Goal: Task Accomplishment & Management: Use online tool/utility

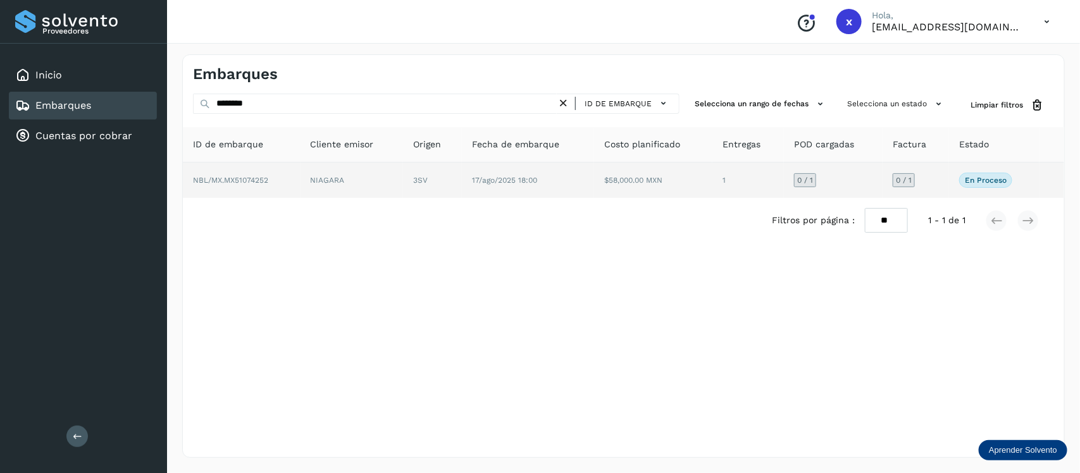
type input "********"
click at [241, 179] on span "NBL/MX.MX51074252" at bounding box center [230, 180] width 75 height 9
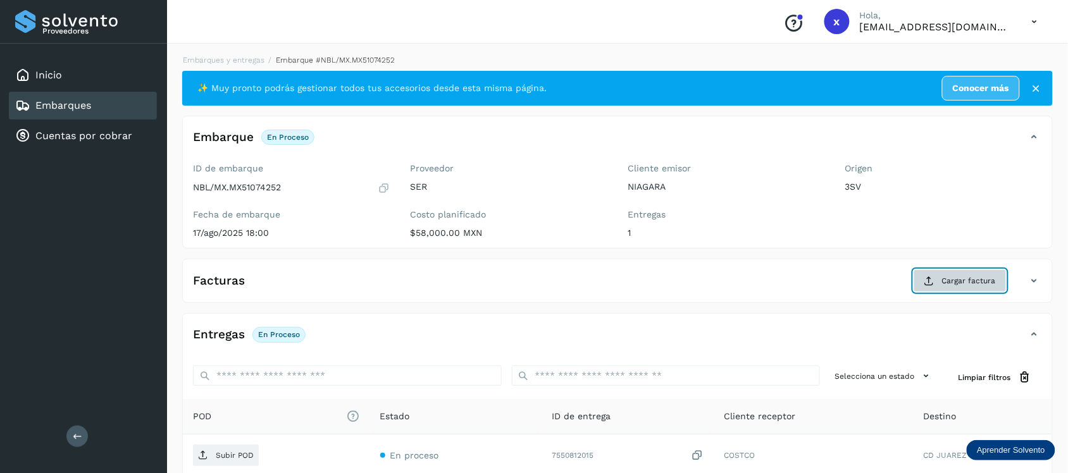
click at [947, 282] on span "Cargar factura" at bounding box center [969, 280] width 54 height 11
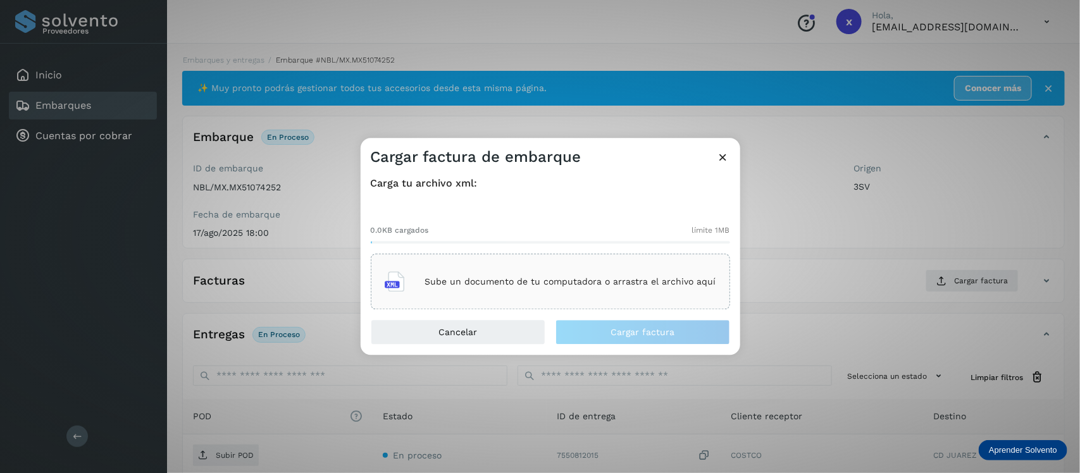
click at [565, 278] on p "Sube un documento de tu computadora o arrastra el archivo aquí" at bounding box center [570, 282] width 291 height 11
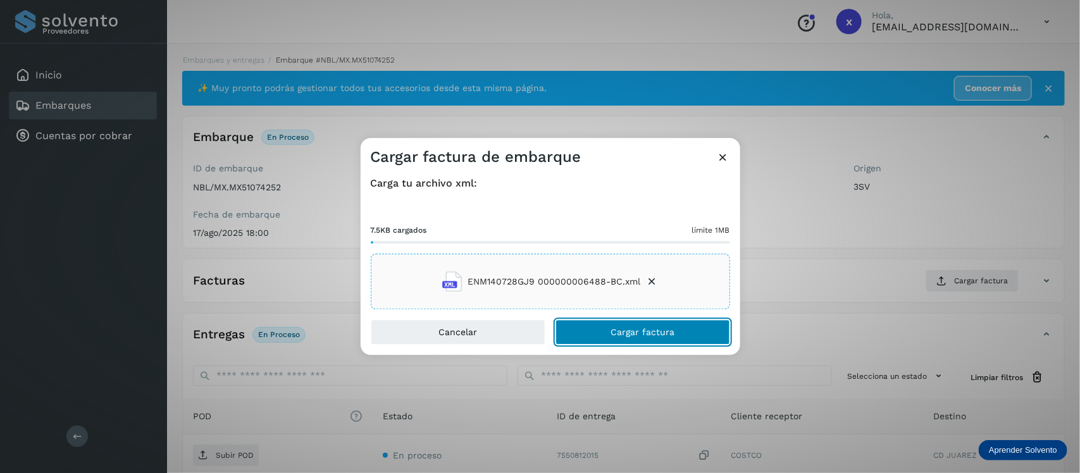
click at [665, 330] on span "Cargar factura" at bounding box center [643, 332] width 64 height 9
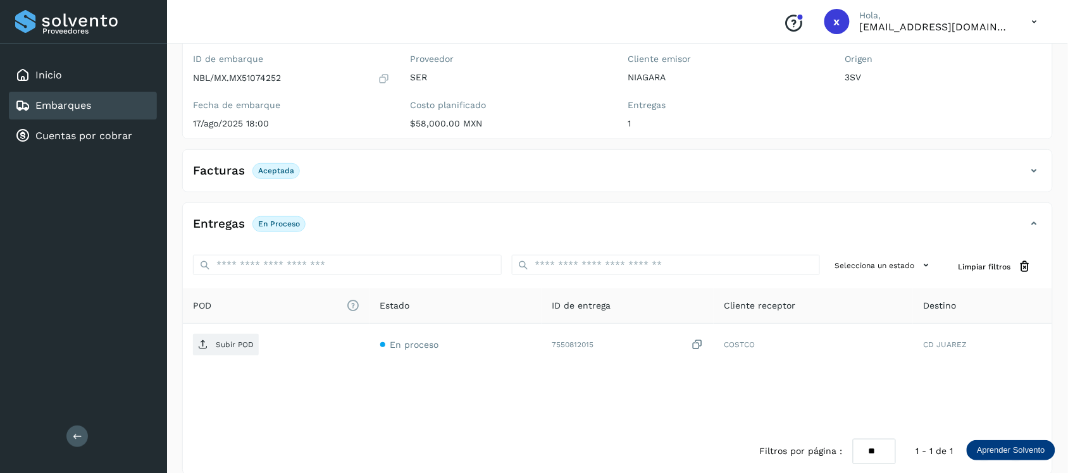
scroll to position [127, 0]
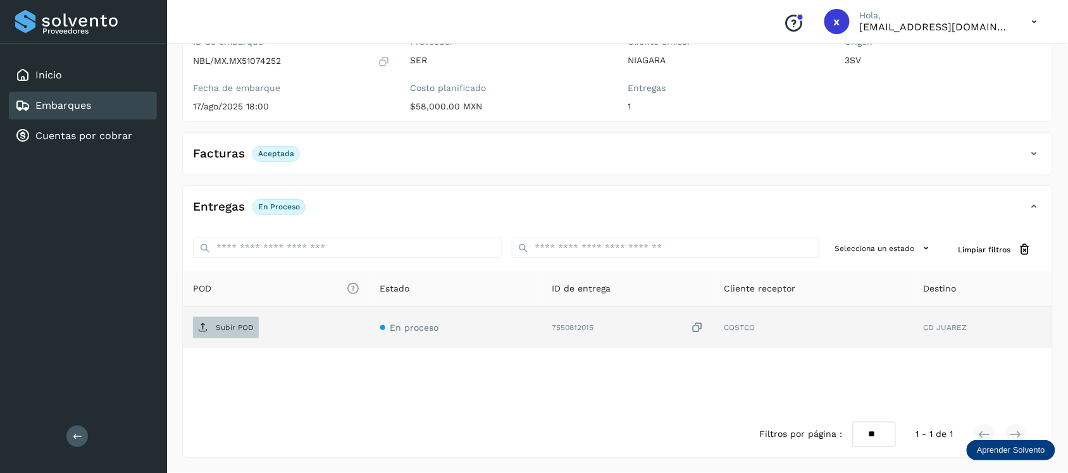
click at [242, 326] on p "Subir POD" at bounding box center [235, 327] width 38 height 9
click at [62, 101] on link "Embarques" at bounding box center [63, 105] width 56 height 12
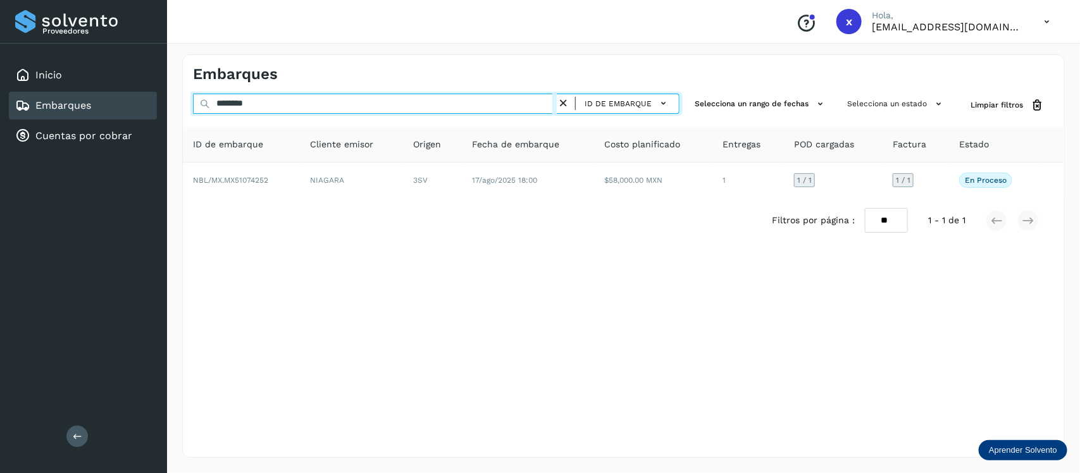
click at [277, 103] on input "********" at bounding box center [375, 104] width 364 height 20
type input "*"
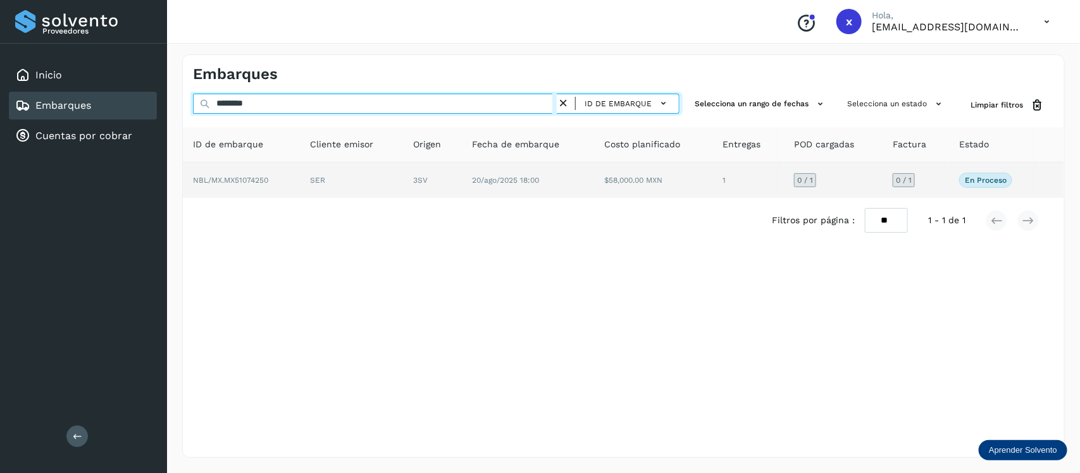
type input "********"
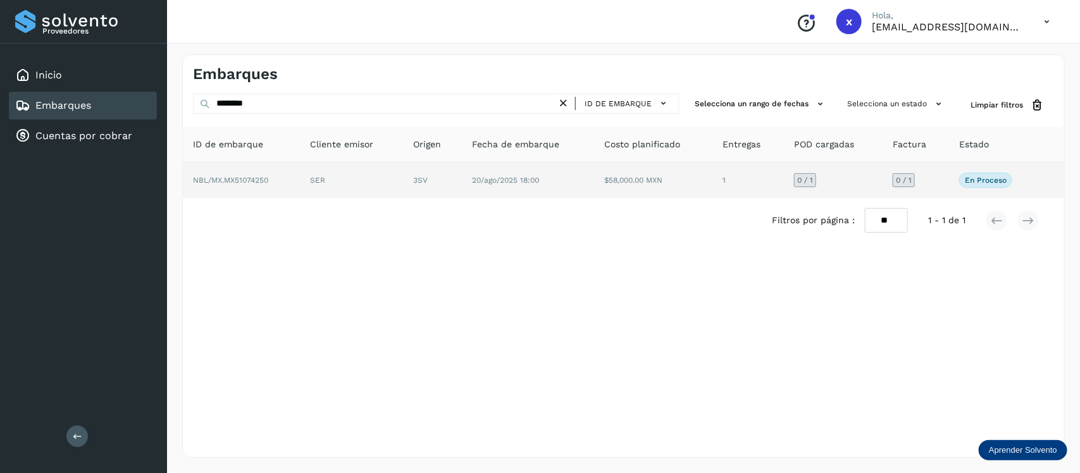
click at [255, 182] on span "NBL/MX.MX51074250" at bounding box center [230, 180] width 75 height 9
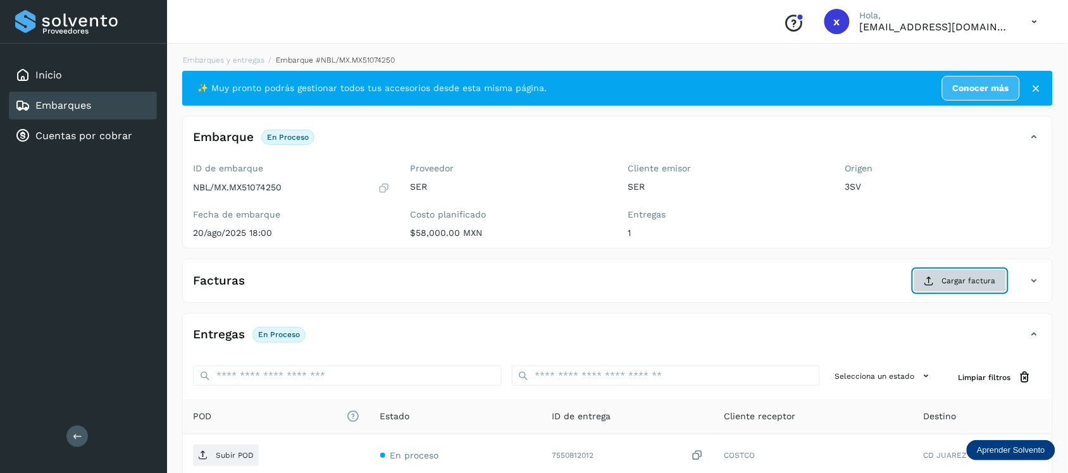
click at [950, 277] on span "Cargar factura" at bounding box center [969, 280] width 54 height 11
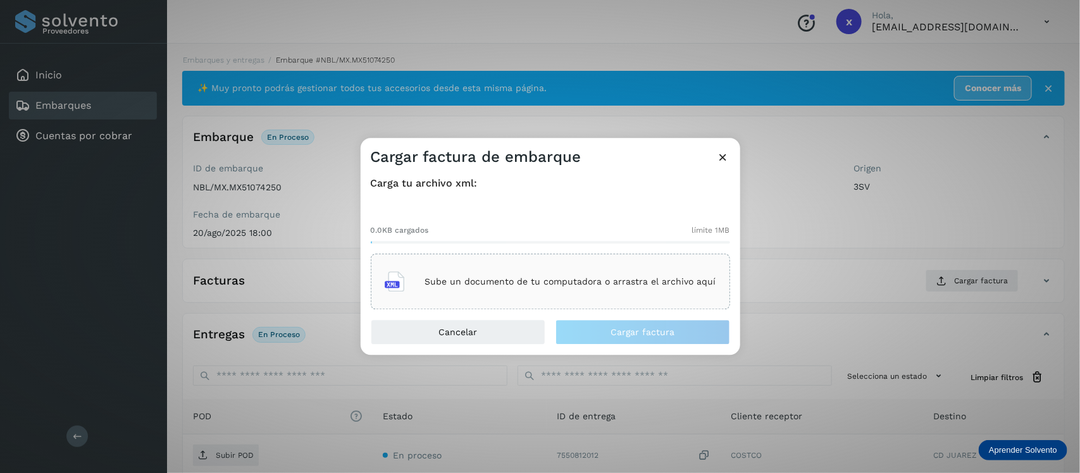
click at [613, 283] on p "Sube un documento de tu computadora o arrastra el archivo aquí" at bounding box center [570, 282] width 291 height 11
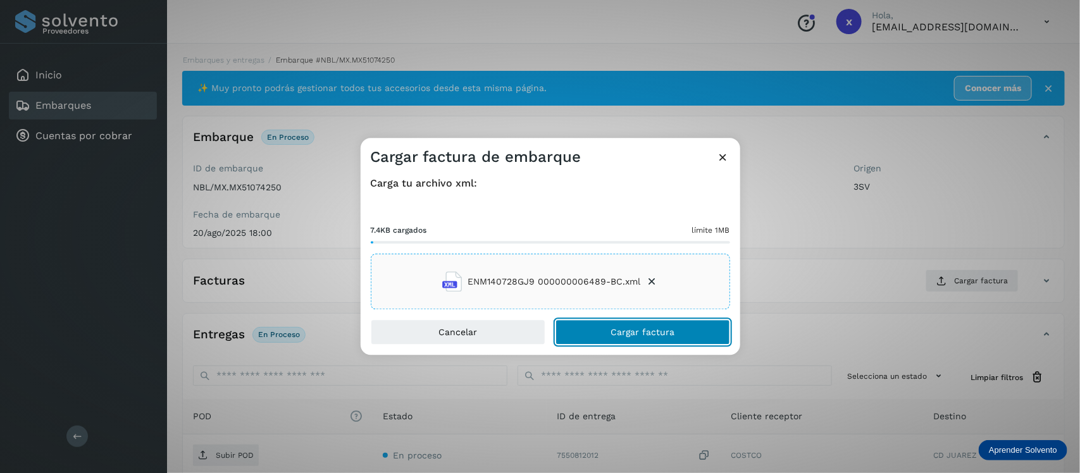
click at [650, 333] on span "Cargar factura" at bounding box center [643, 332] width 64 height 9
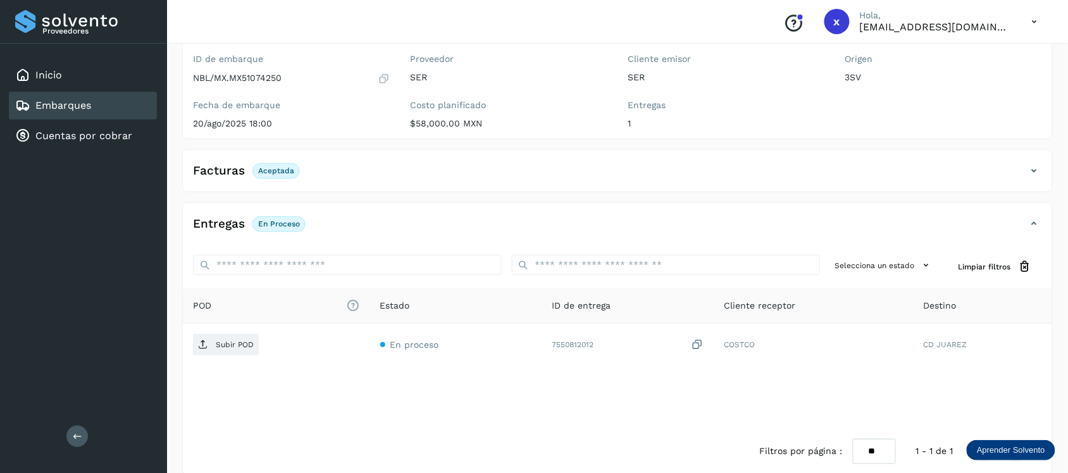
scroll to position [127, 0]
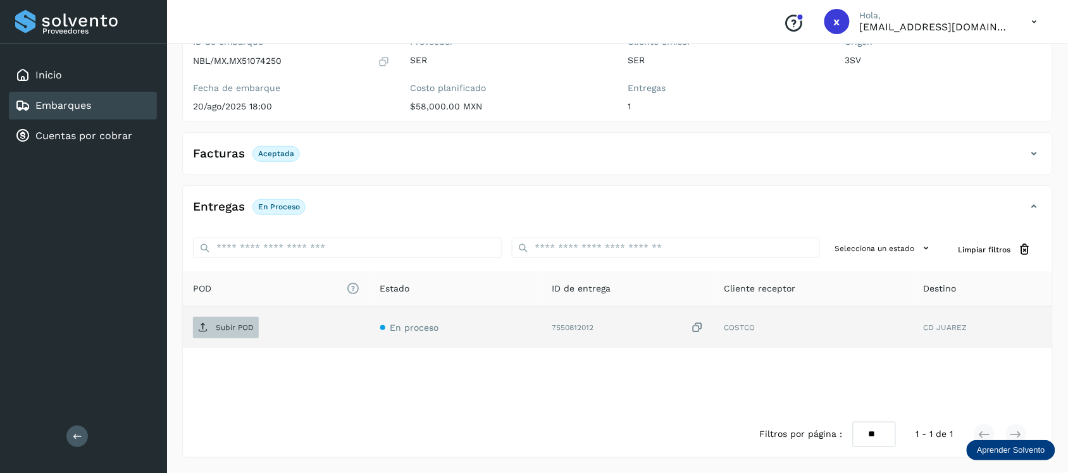
click at [245, 324] on p "Subir POD" at bounding box center [235, 327] width 38 height 9
click at [70, 109] on link "Embarques" at bounding box center [63, 105] width 56 height 12
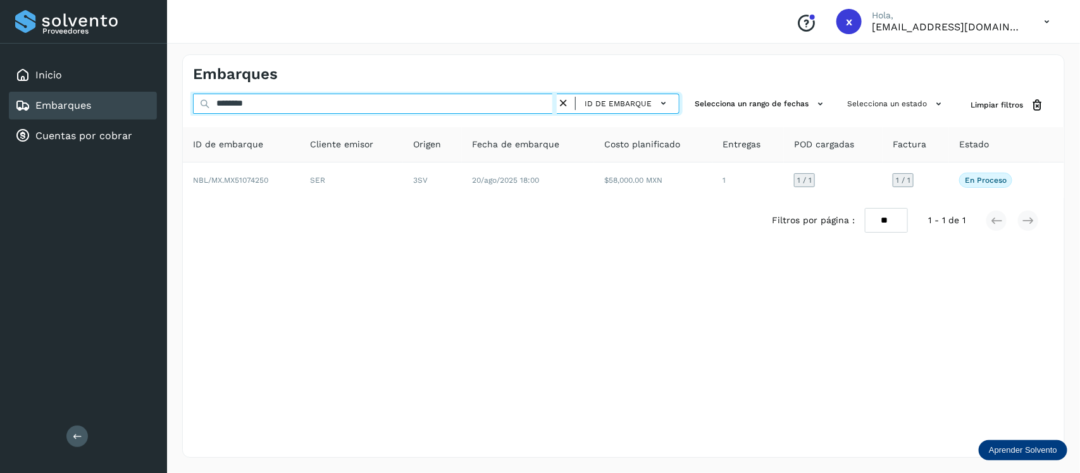
click at [266, 109] on input "********" at bounding box center [375, 104] width 364 height 20
type input "*"
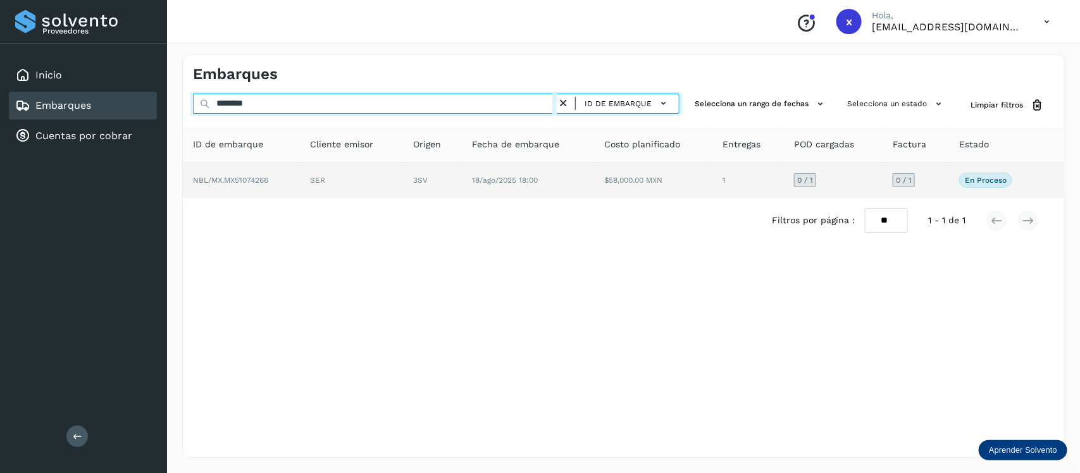
type input "********"
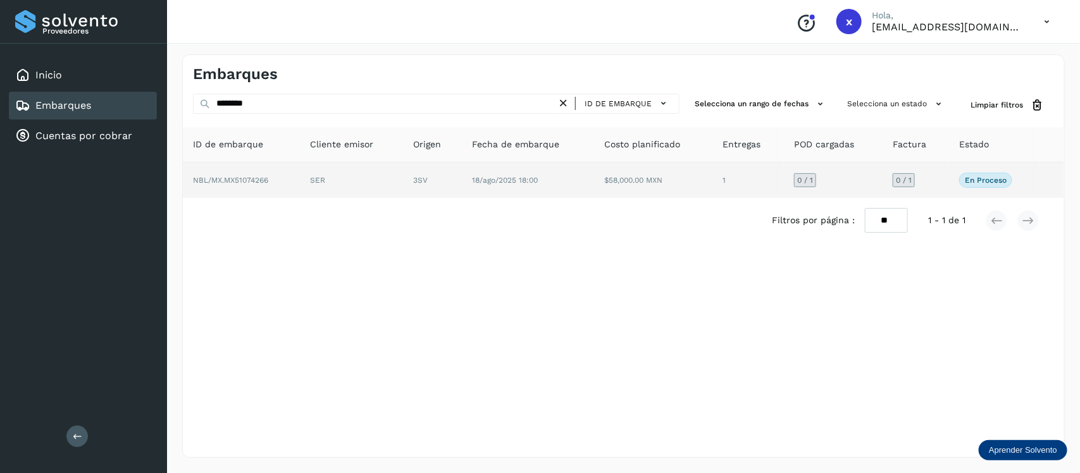
click at [247, 177] on span "NBL/MX.MX51074266" at bounding box center [230, 180] width 75 height 9
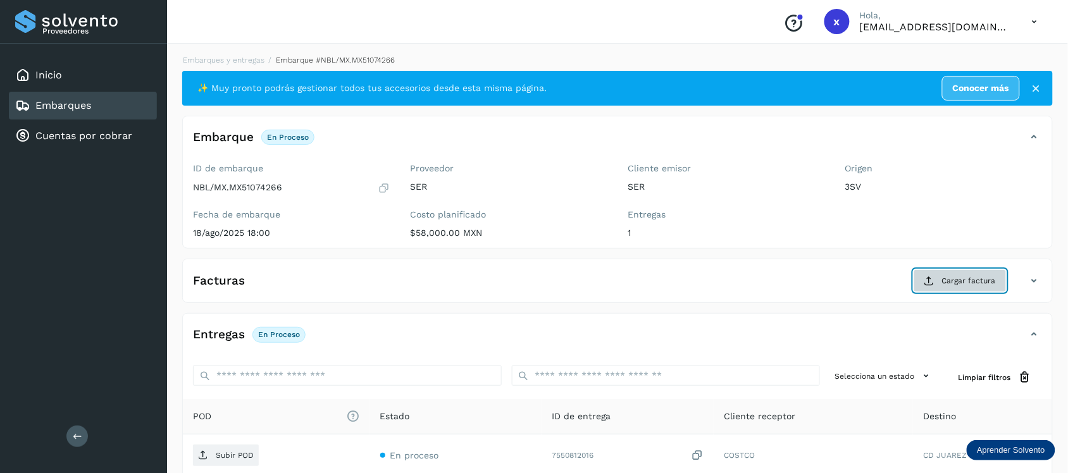
click at [959, 282] on span "Cargar factura" at bounding box center [969, 280] width 54 height 11
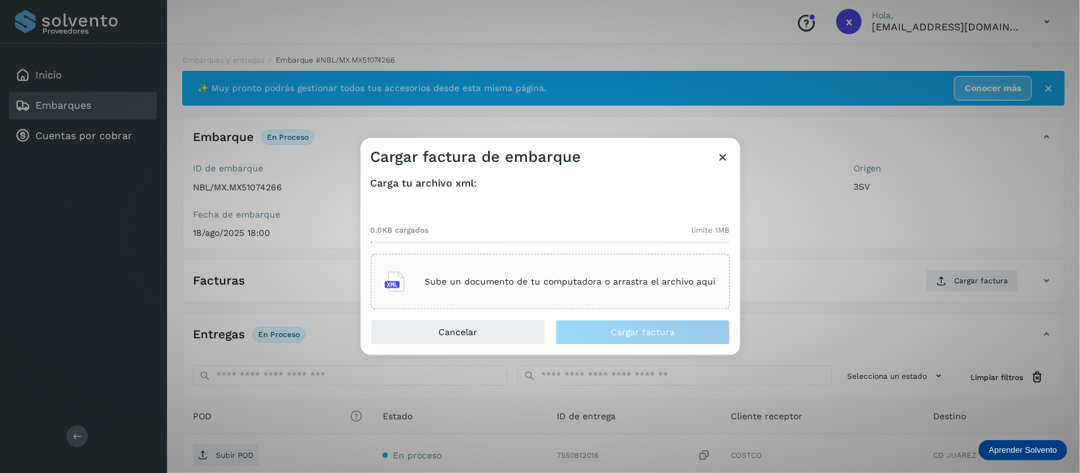
click at [587, 279] on p "Sube un documento de tu computadora o arrastra el archivo aquí" at bounding box center [570, 282] width 291 height 11
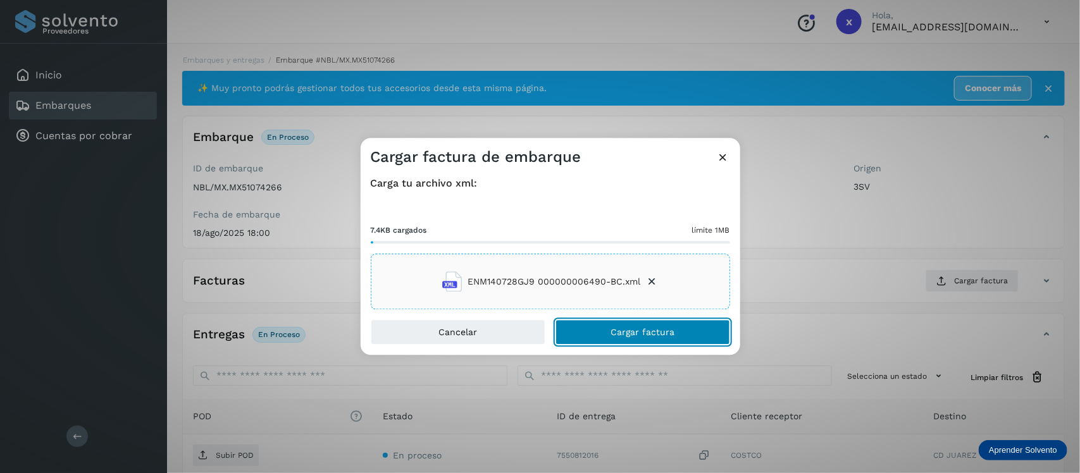
click at [661, 333] on span "Cargar factura" at bounding box center [643, 332] width 64 height 9
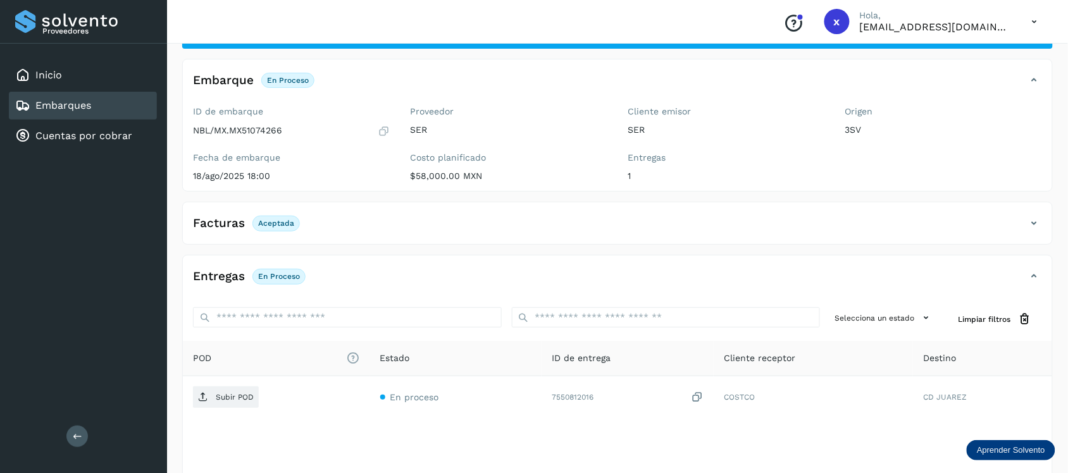
scroll to position [127, 0]
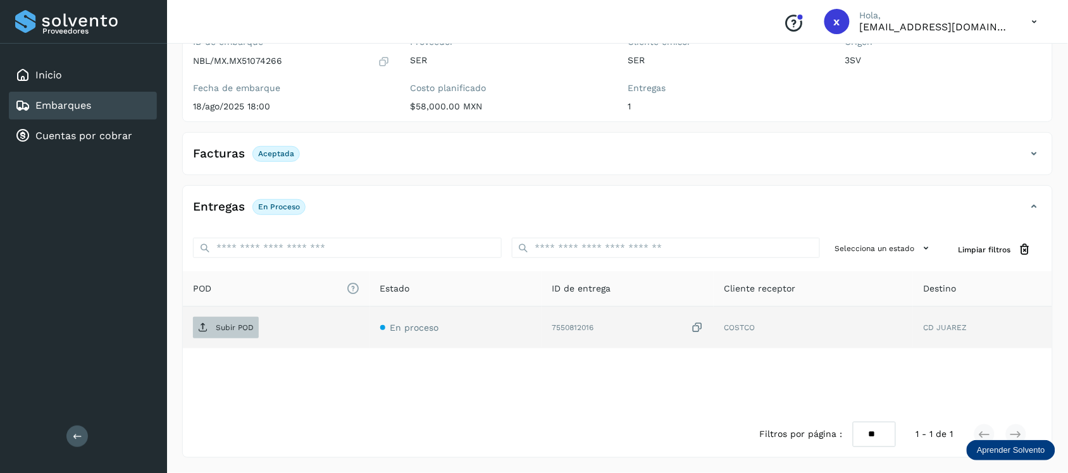
click at [240, 325] on p "Subir POD" at bounding box center [235, 327] width 38 height 9
